Goal: Task Accomplishment & Management: Manage account settings

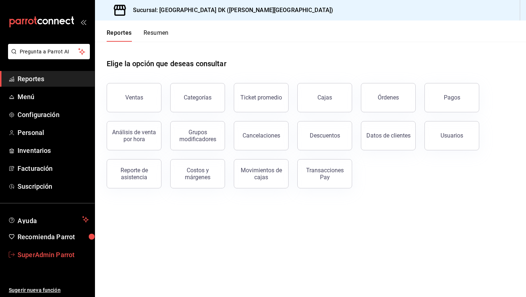
click at [59, 251] on span "SuperAdmin Parrot" at bounding box center [53, 254] width 71 height 10
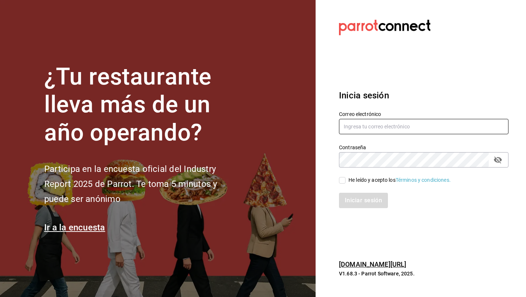
click at [351, 129] on input "text" at bounding box center [423, 126] width 169 height 15
type input "t"
type input "[EMAIL_ADDRESS][DOMAIN_NAME]"
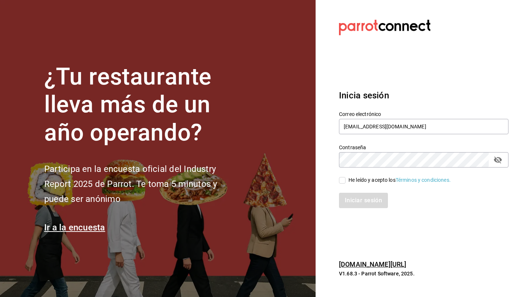
click at [359, 179] on div "He leído y acepto los Términos y condiciones." at bounding box center [399, 180] width 102 height 8
click at [345, 179] on input "He leído y acepto los Términos y condiciones." at bounding box center [342, 180] width 7 height 7
checkbox input "true"
click at [353, 208] on div "Inicia sesión Correo electrónico [EMAIL_ADDRESS][DOMAIN_NAME] Contraseña Contra…" at bounding box center [423, 148] width 169 height 137
click at [353, 206] on button "Iniciar sesión" at bounding box center [364, 199] width 50 height 15
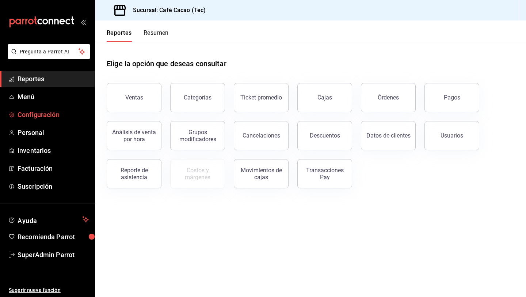
click at [57, 115] on span "Configuración" at bounding box center [53, 115] width 71 height 10
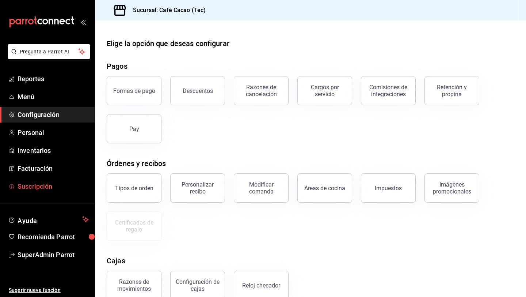
click at [56, 178] on link "Suscripción" at bounding box center [47, 186] width 95 height 16
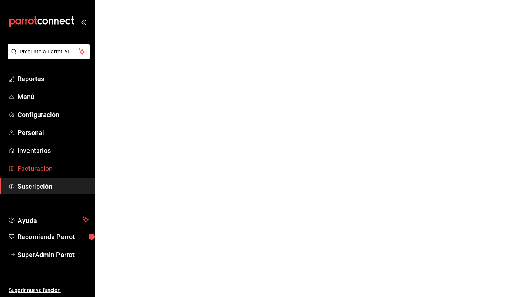
click at [54, 170] on span "Facturación" at bounding box center [53, 168] width 71 height 10
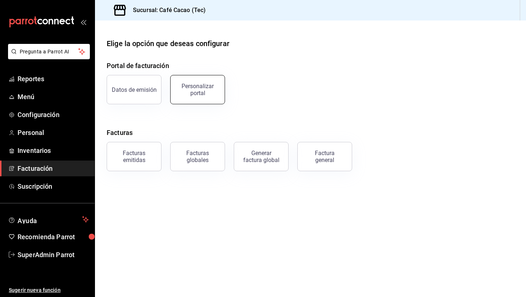
click at [204, 81] on button "Personalizar portal" at bounding box center [197, 89] width 55 height 29
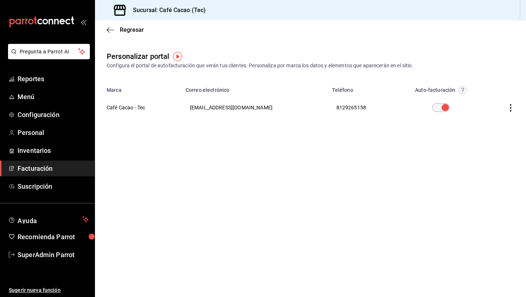
click at [512, 106] on icon "button" at bounding box center [510, 107] width 7 height 7
click at [477, 102] on li "Editar" at bounding box center [477, 98] width 73 height 19
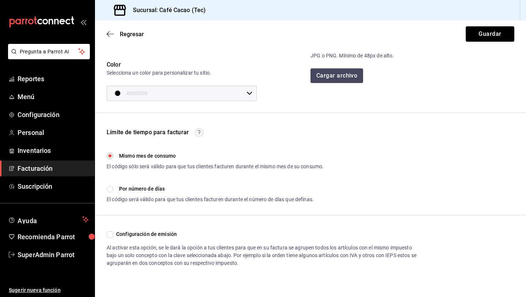
scroll to position [126, 0]
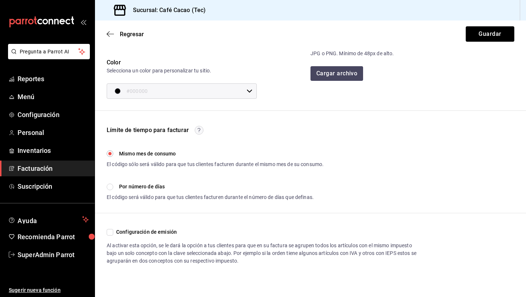
click at [110, 232] on input "Configuración de emisión" at bounding box center [110, 232] width 7 height 7
checkbox input "true"
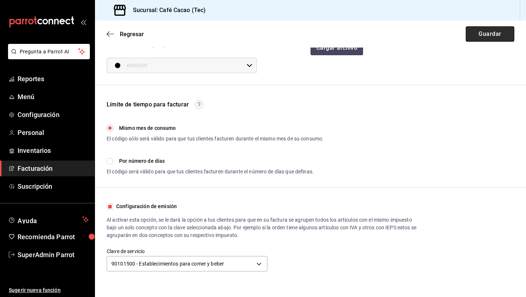
click at [477, 31] on button "Guardar" at bounding box center [490, 33] width 49 height 15
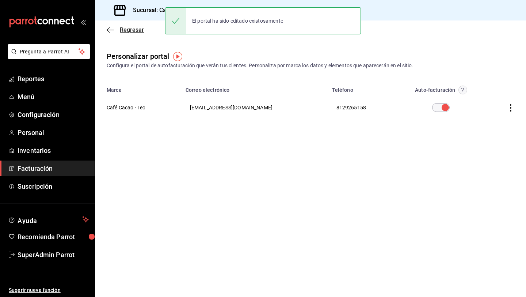
click at [116, 28] on span "Regresar" at bounding box center [125, 29] width 37 height 7
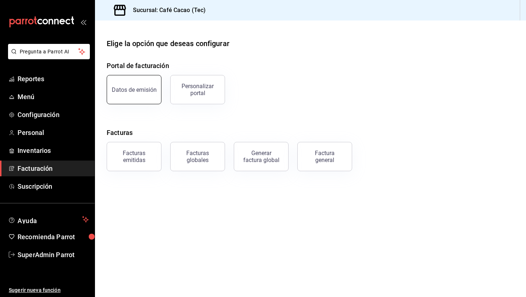
click at [137, 98] on button "Datos de emisión" at bounding box center [134, 89] width 55 height 29
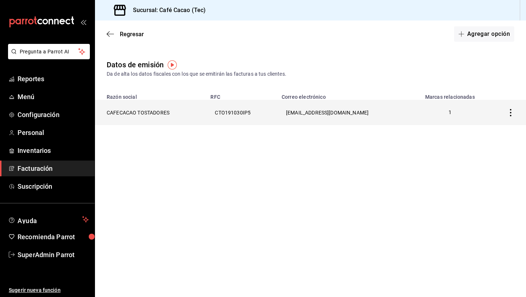
click at [155, 112] on th "CAFECACAO TOSTADORES" at bounding box center [150, 112] width 111 height 25
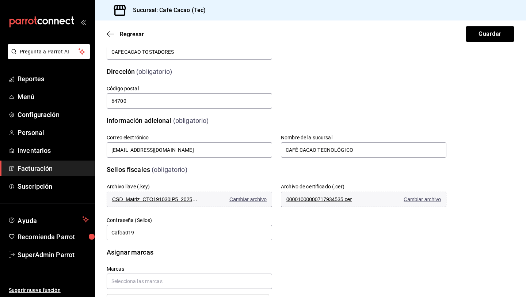
scroll to position [124, 0]
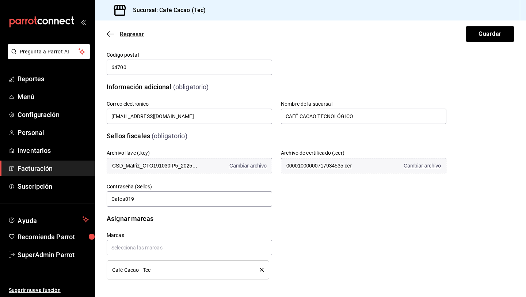
click at [112, 31] on icon "button" at bounding box center [110, 34] width 7 height 7
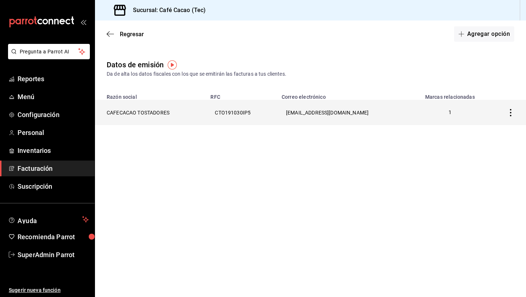
click at [510, 116] on th at bounding box center [507, 112] width 37 height 25
click at [510, 113] on icon "button" at bounding box center [510, 112] width 1 height 7
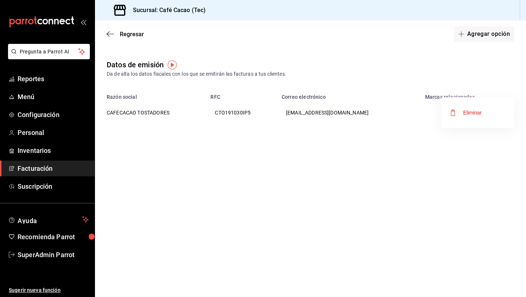
click at [258, 38] on div at bounding box center [263, 148] width 526 height 297
click at [107, 34] on icon "button" at bounding box center [110, 34] width 7 height 7
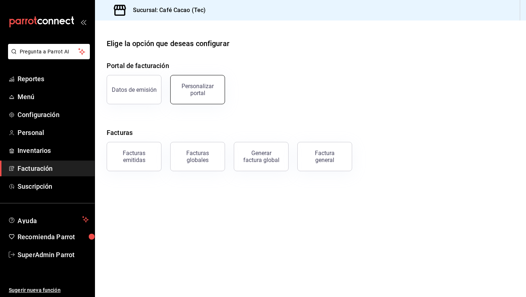
click at [190, 103] on div "Personalizar portal" at bounding box center [193, 85] width 64 height 38
click at [193, 91] on div "Personalizar portal" at bounding box center [197, 90] width 45 height 14
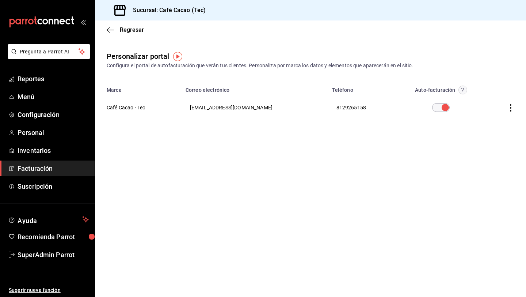
click at [516, 106] on th at bounding box center [505, 107] width 41 height 26
click at [512, 108] on icon "button" at bounding box center [510, 107] width 7 height 7
click at [471, 116] on span "Visitar sitio" at bounding box center [467, 117] width 35 height 7
